Goal: Task Accomplishment & Management: Manage account settings

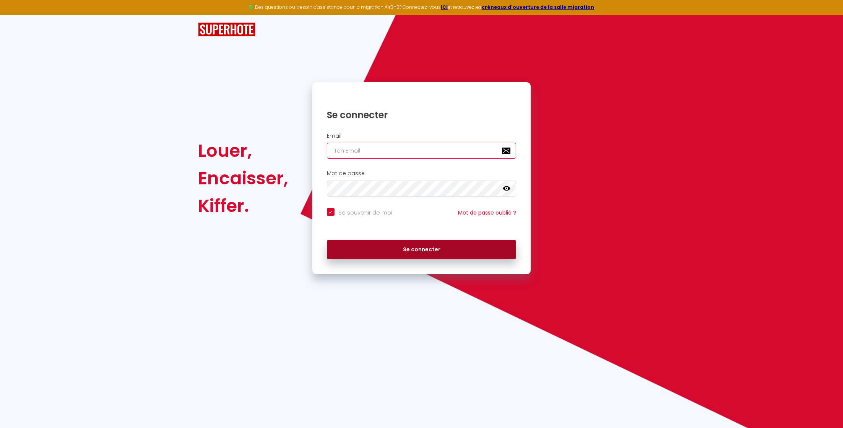
type input "[EMAIL_ADDRESS][DOMAIN_NAME]"
click at [405, 249] on button "Se connecter" at bounding box center [422, 249] width 190 height 19
checkbox input "true"
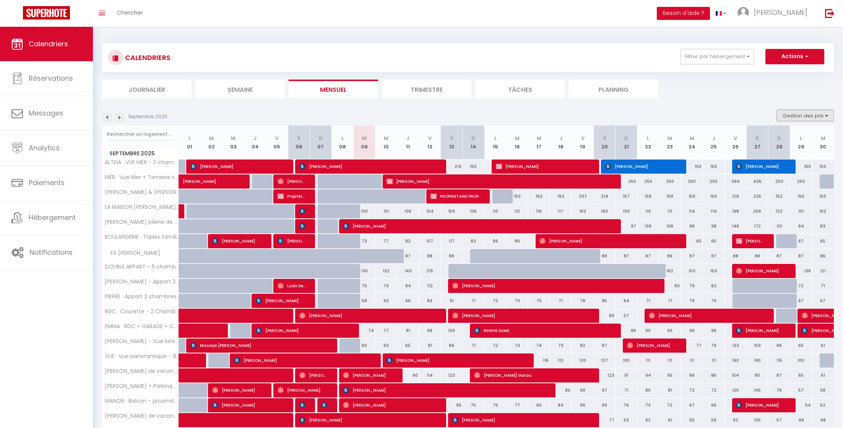
click at [808, 112] on button "Gestion des prix" at bounding box center [805, 115] width 57 height 11
click at [775, 138] on input "Nb Nuits minimum" at bounding box center [799, 139] width 69 height 8
checkbox input "true"
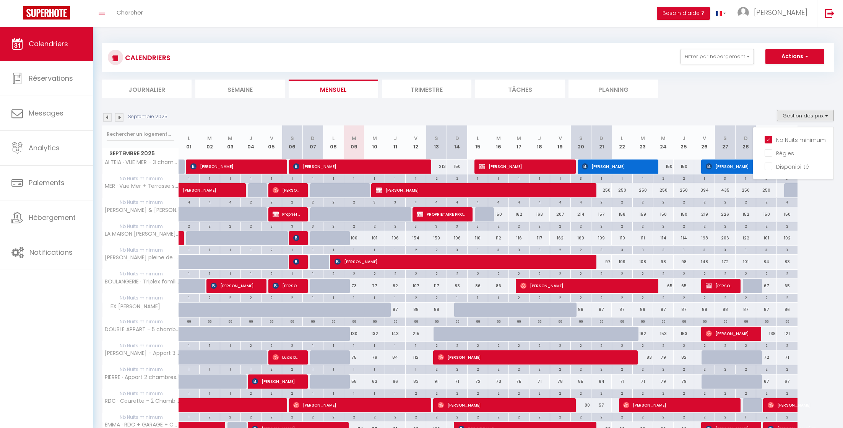
click at [697, 111] on div "Septembre 2025 Gestion des prix Nb Nuits minimum Règles Disponibilité" at bounding box center [468, 118] width 732 height 16
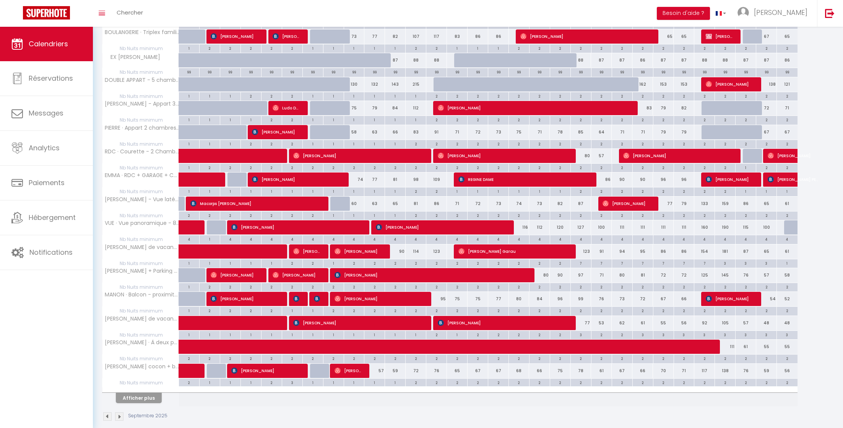
scroll to position [254, 0]
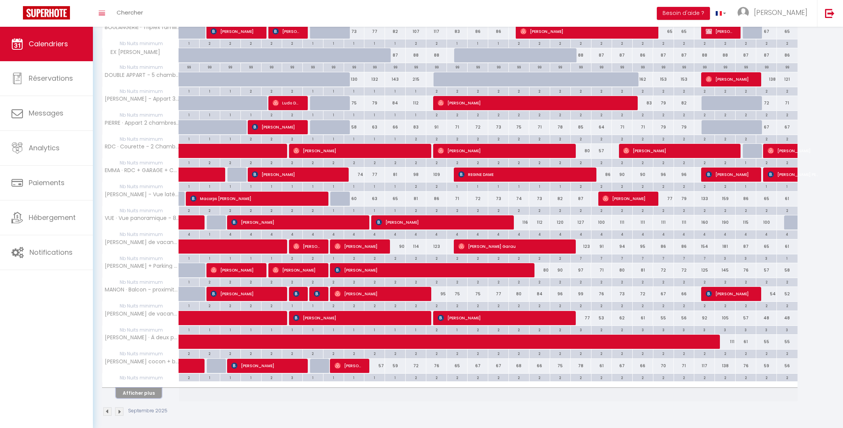
click at [156, 388] on button "Afficher plus" at bounding box center [139, 393] width 46 height 10
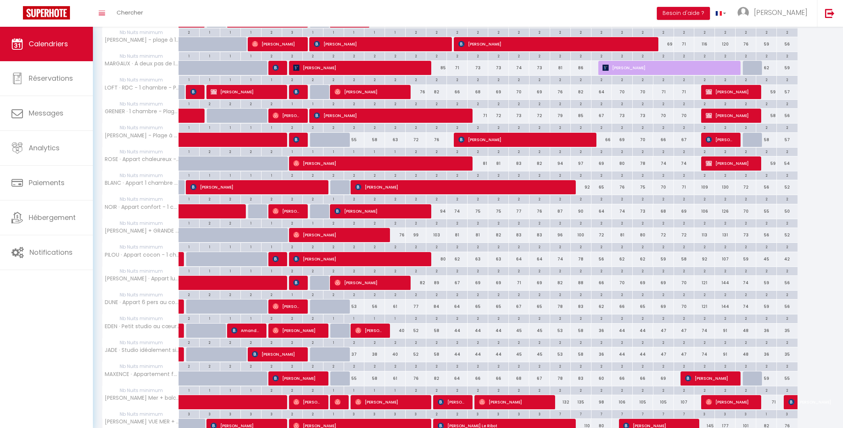
scroll to position [727, 0]
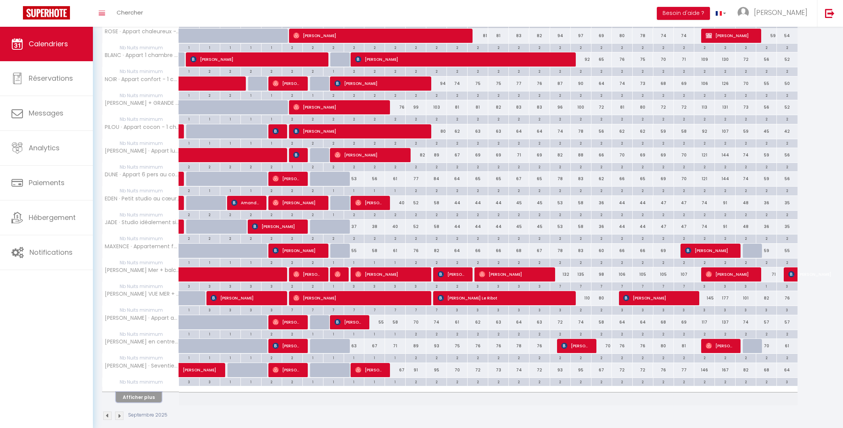
click at [151, 392] on button "Afficher plus" at bounding box center [139, 397] width 46 height 10
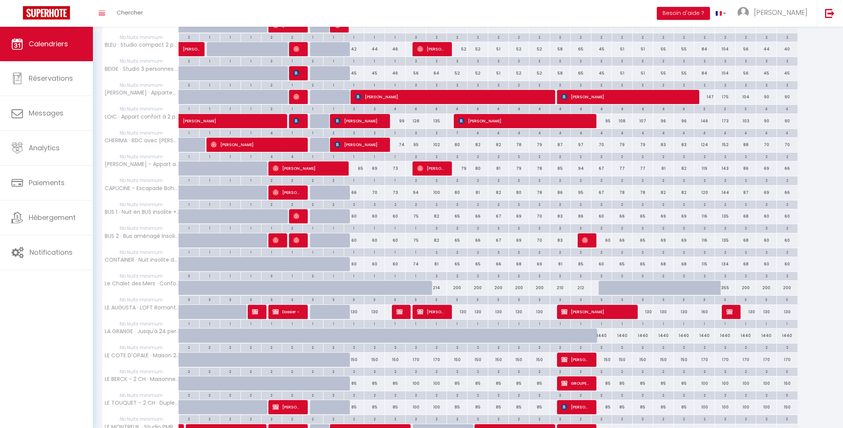
scroll to position [1201, 0]
